Goal: Information Seeking & Learning: Compare options

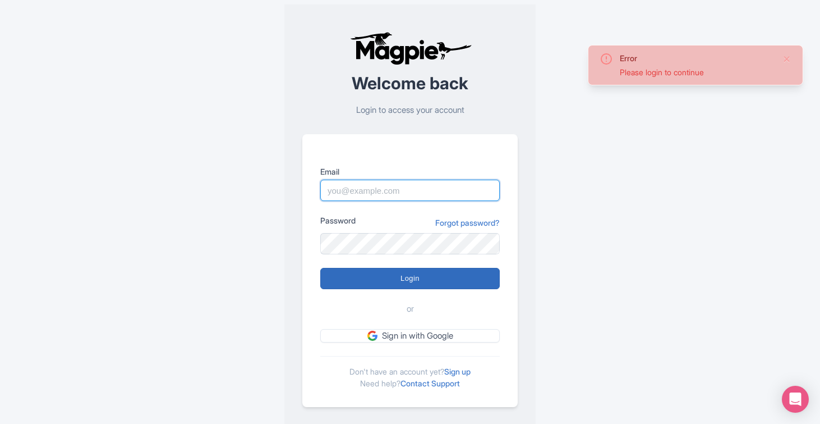
type input "ppc@tourppc.com"
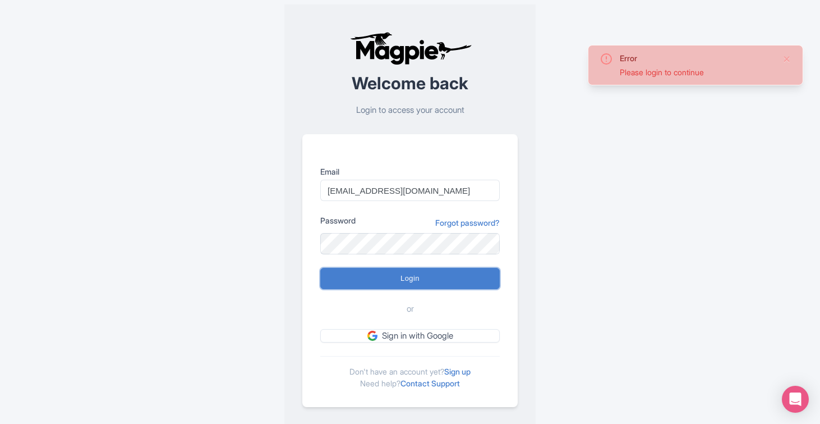
drag, startPoint x: 385, startPoint y: 277, endPoint x: 399, endPoint y: 266, distance: 18.1
click at [386, 277] on input "Login" at bounding box center [409, 278] width 179 height 21
type input "Logging in..."
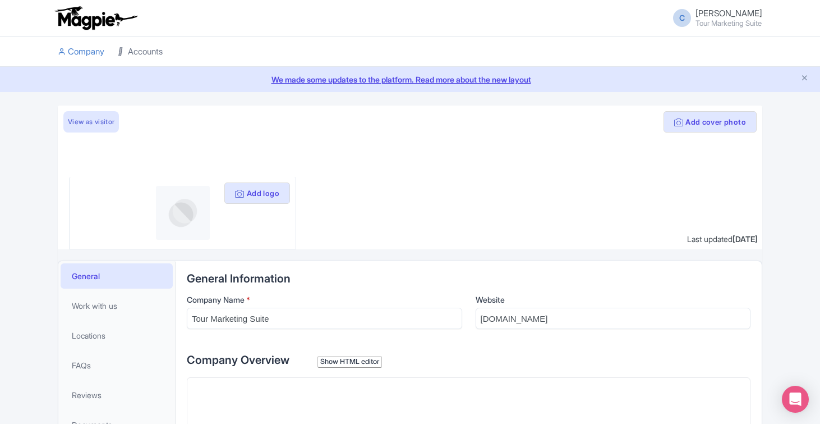
click at [154, 52] on link "Accounts" at bounding box center [140, 51] width 45 height 31
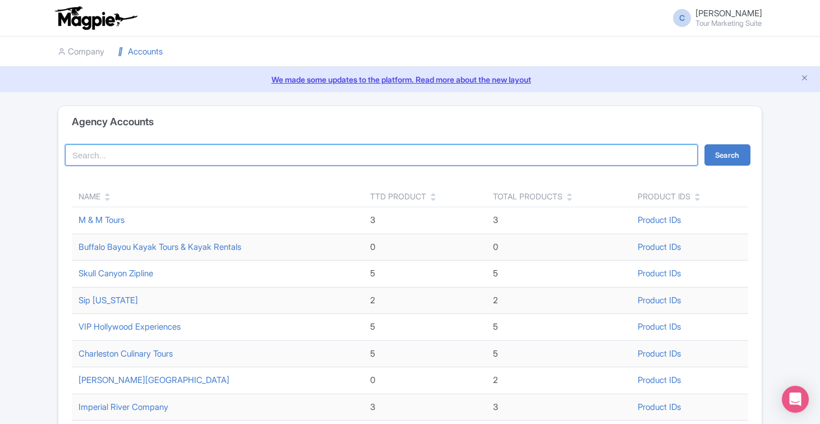
click at [234, 151] on input "search" at bounding box center [381, 154] width 633 height 21
type input "vip"
click at [705, 144] on button "Search" at bounding box center [728, 154] width 46 height 21
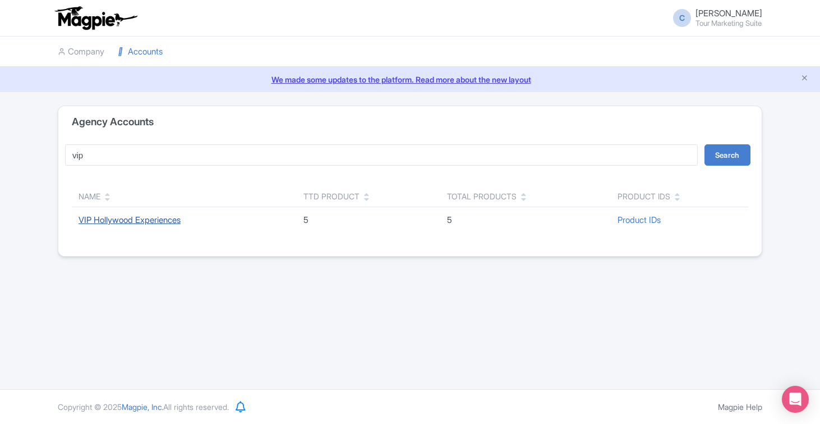
click at [158, 217] on link "VIP Hollywood Experiences" at bounding box center [130, 219] width 102 height 11
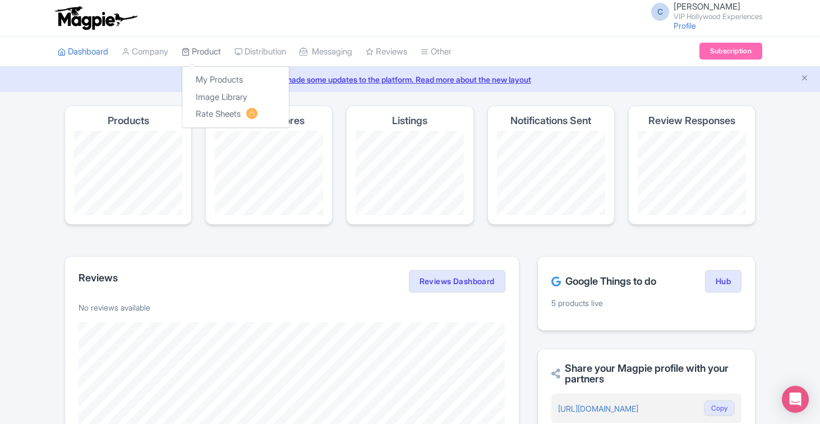
click at [213, 61] on link "Product" at bounding box center [201, 51] width 39 height 31
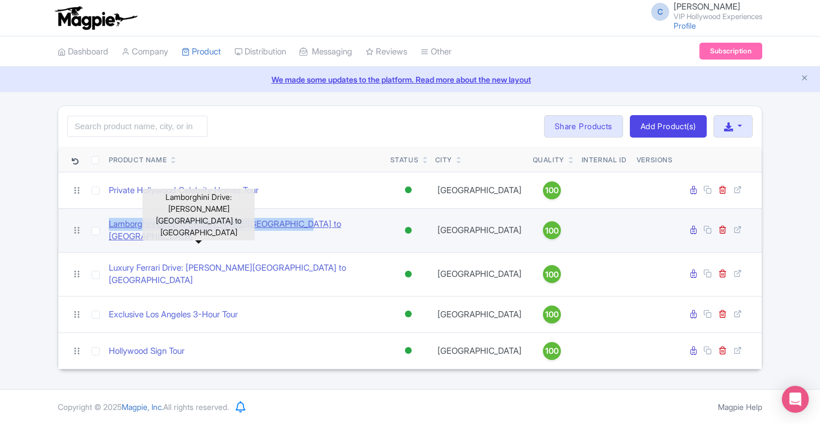
drag, startPoint x: 291, startPoint y: 230, endPoint x: 109, endPoint y: 227, distance: 181.8
click at [109, 227] on div "Lamborghini Drive: [PERSON_NAME][GEOGRAPHIC_DATA] to [GEOGRAPHIC_DATA]" at bounding box center [245, 230] width 273 height 25
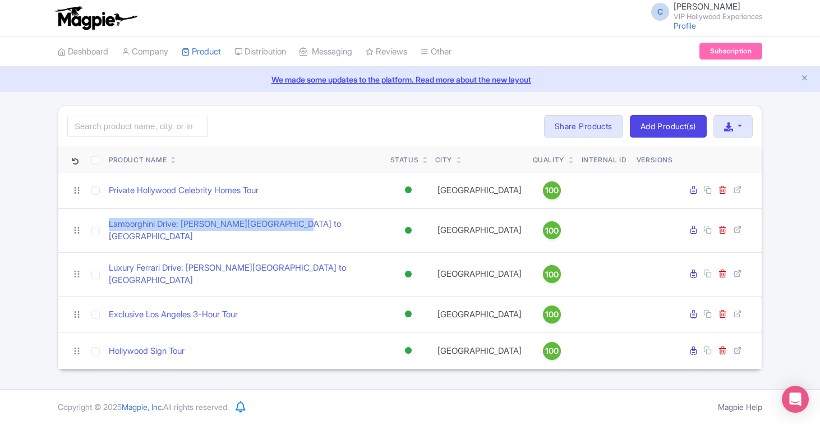
copy link "Lamborghini Drive: [PERSON_NAME][GEOGRAPHIC_DATA] to [GEOGRAPHIC_DATA]"
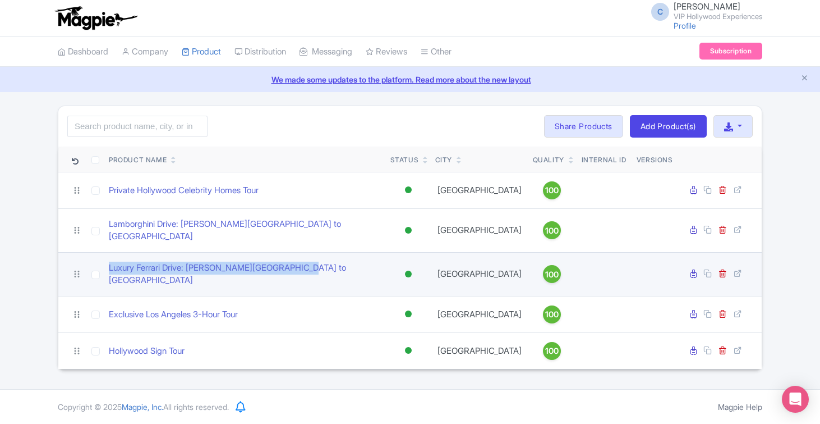
drag, startPoint x: 274, startPoint y: 264, endPoint x: 98, endPoint y: 263, distance: 176.1
click at [98, 263] on tr "Luxury Ferrari Drive: [PERSON_NAME][GEOGRAPHIC_DATA] to [GEOGRAPHIC_DATA] Activ…" at bounding box center [409, 274] width 703 height 44
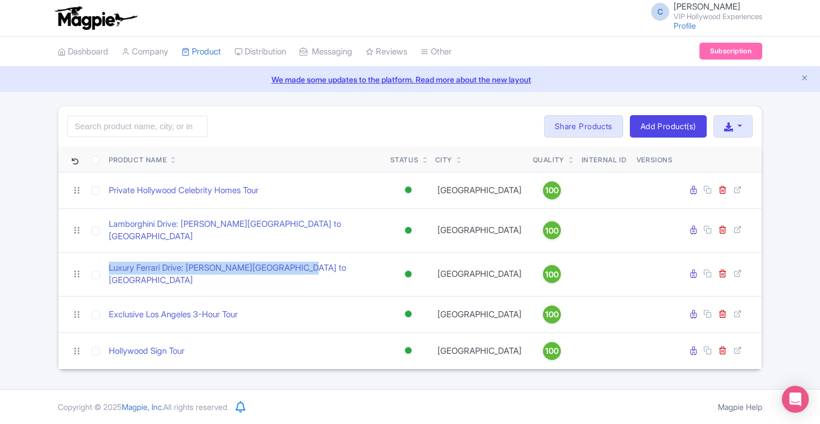
copy tr "Luxury Ferrari Drive: [PERSON_NAME][GEOGRAPHIC_DATA] to [GEOGRAPHIC_DATA]"
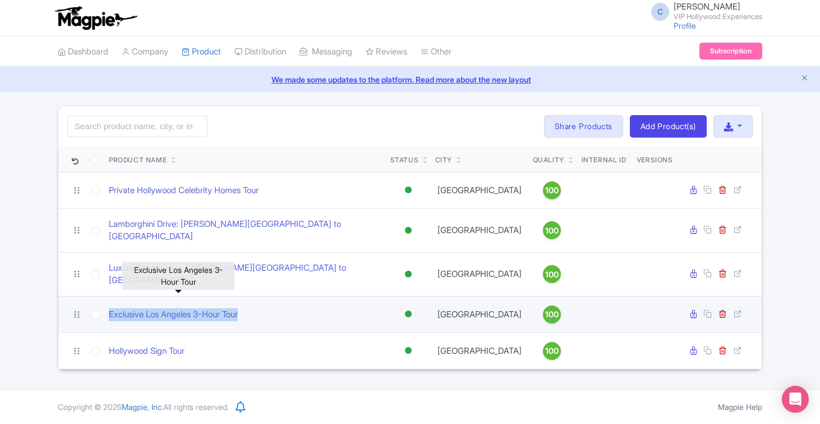
drag, startPoint x: 292, startPoint y: 298, endPoint x: 105, endPoint y: 300, distance: 186.8
click at [105, 300] on td "Exclusive Los Angeles 3-Hour Tour" at bounding box center [245, 314] width 282 height 36
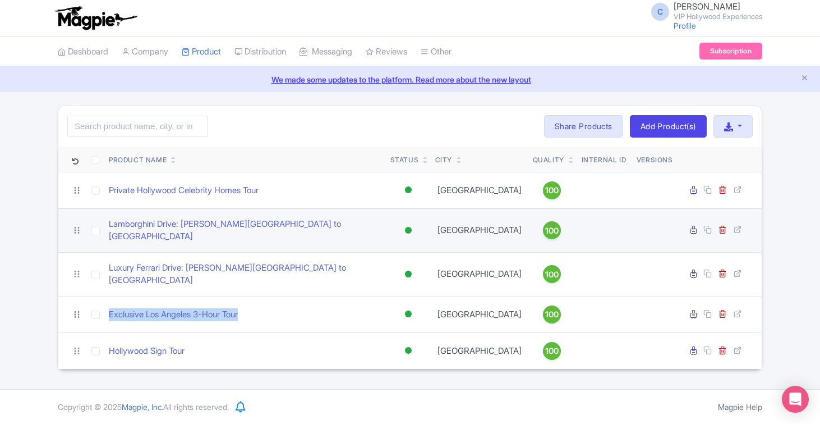
copy link "Exclusive Los Angeles 3-Hour Tour"
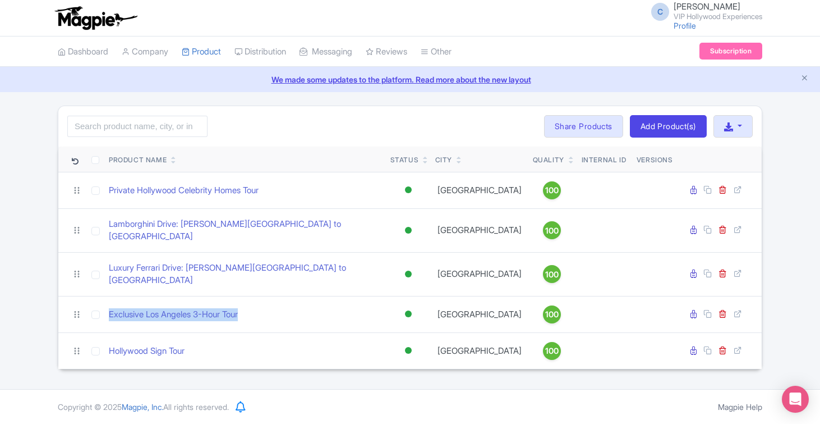
copy link "Exclusive Los Angeles 3-Hour Tour"
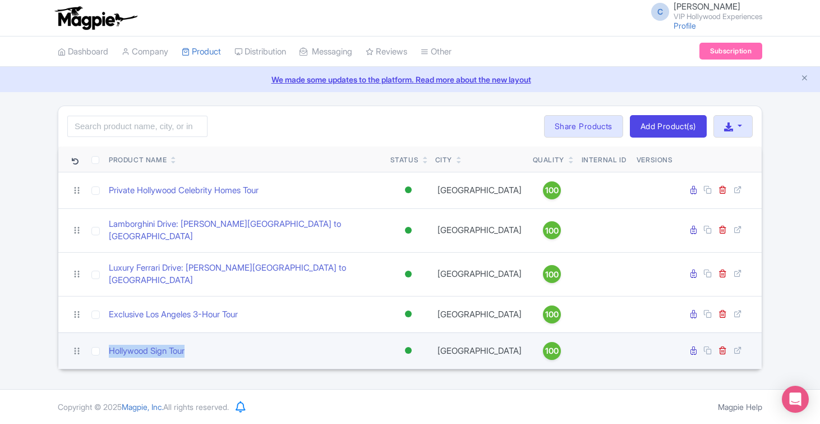
drag, startPoint x: 211, startPoint y: 335, endPoint x: 104, endPoint y: 343, distance: 107.4
click at [104, 343] on tr "Hollywood Sign Tour Active Inactive Building Archived [GEOGRAPHIC_DATA] 100" at bounding box center [409, 350] width 703 height 36
copy tr "Hollywood Sign Tour"
